Goal: Task Accomplishment & Management: Complete application form

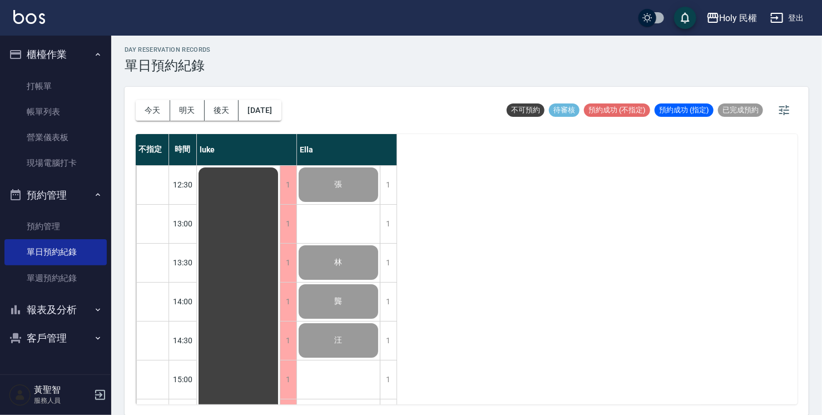
scroll to position [392, 0]
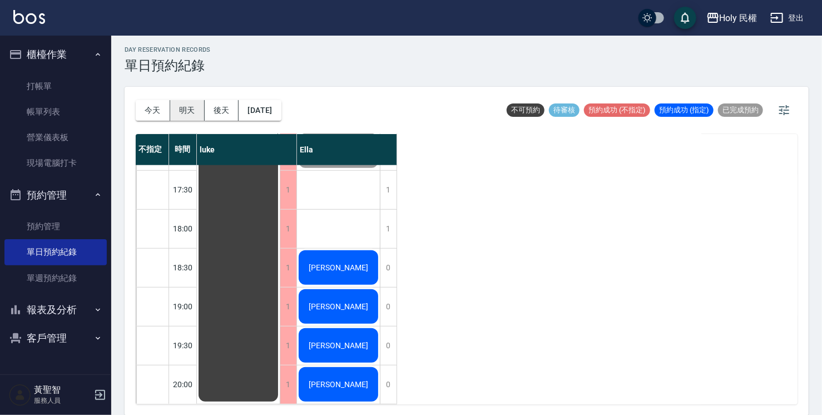
click at [176, 106] on button "明天" at bounding box center [187, 110] width 34 height 21
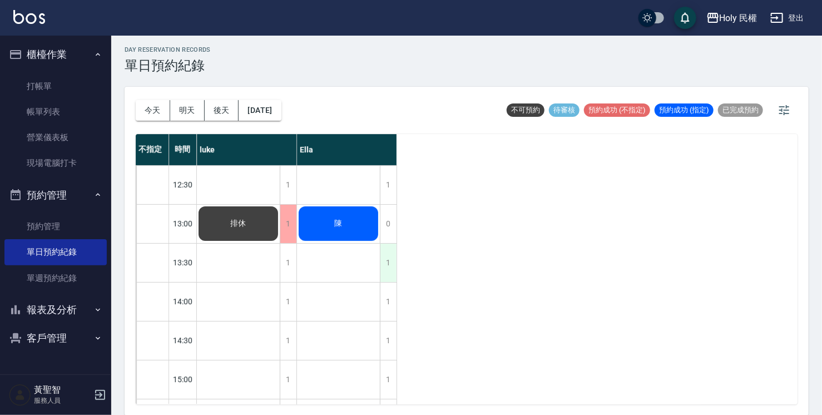
click at [394, 262] on div "1" at bounding box center [388, 263] width 17 height 38
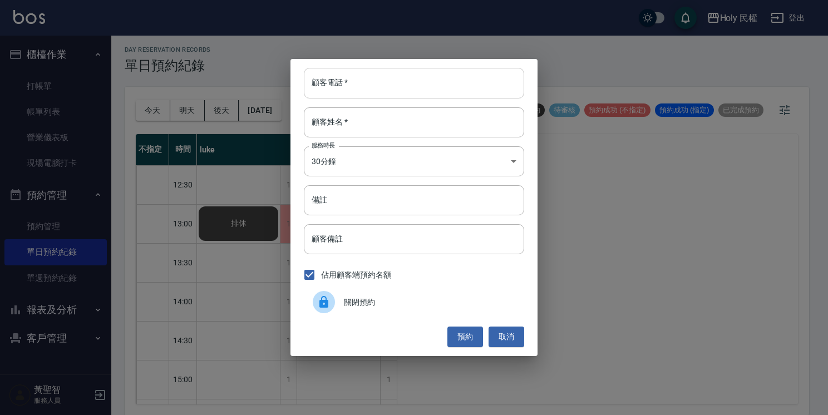
click at [398, 83] on input "顧客電話   *" at bounding box center [414, 83] width 220 height 30
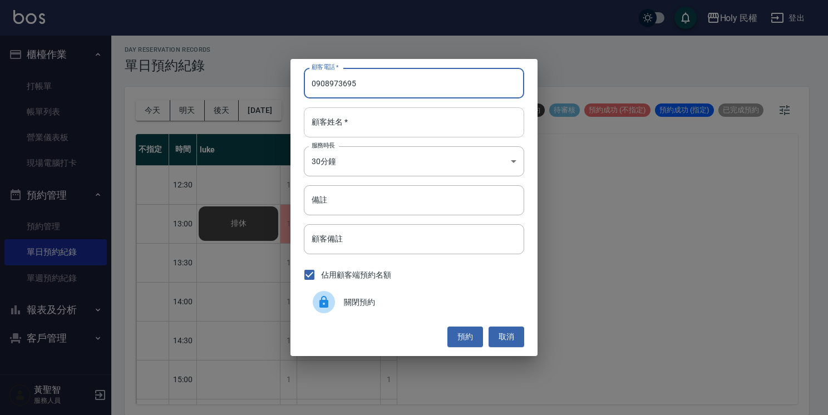
type input "0908973695"
click at [382, 131] on input "顧客姓名   *" at bounding box center [414, 122] width 220 height 30
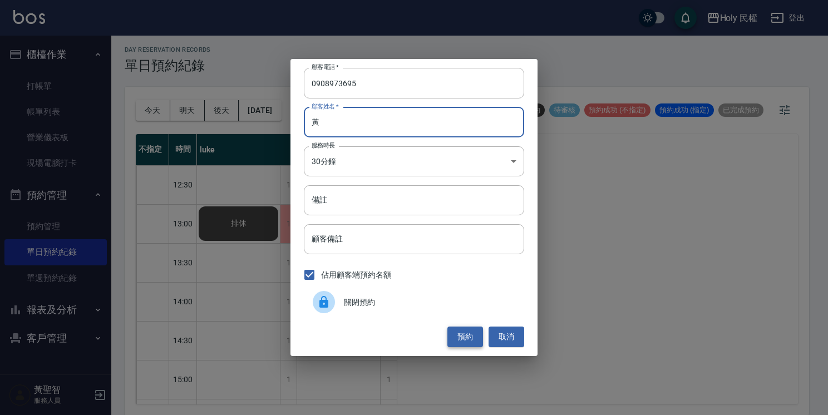
type input "黃"
click at [466, 330] on button "預約" at bounding box center [465, 337] width 36 height 21
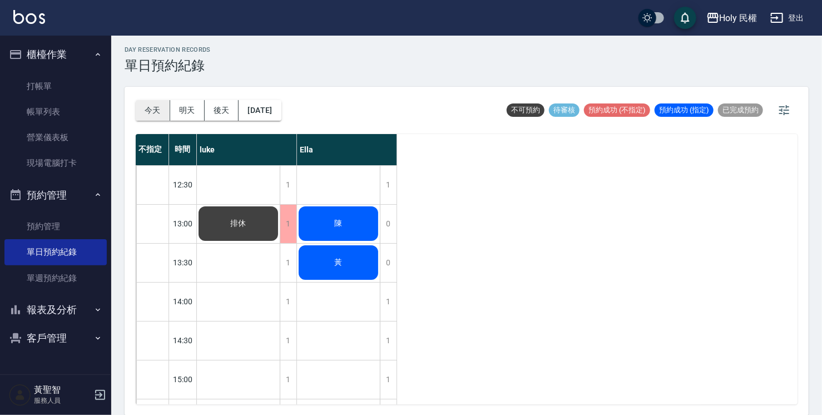
click at [151, 115] on button "今天" at bounding box center [153, 110] width 34 height 21
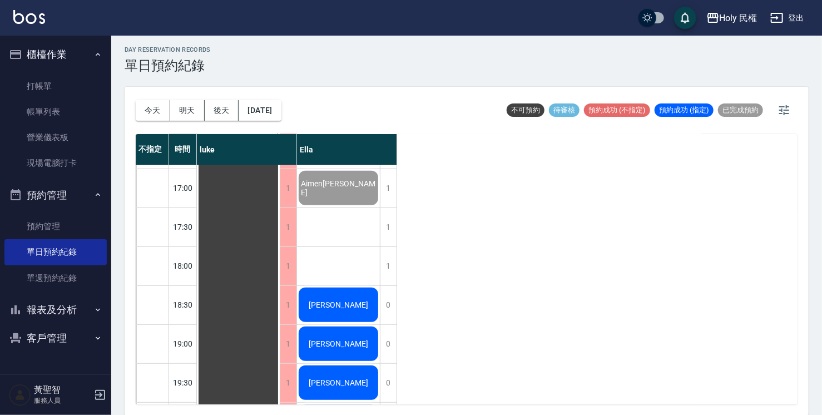
scroll to position [392, 0]
